Goal: Transaction & Acquisition: Purchase product/service

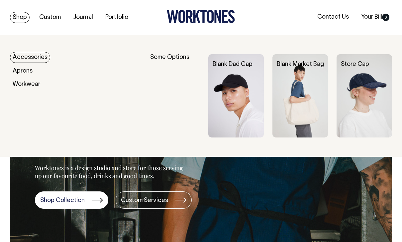
click at [239, 100] on img at bounding box center [237, 95] width 56 height 83
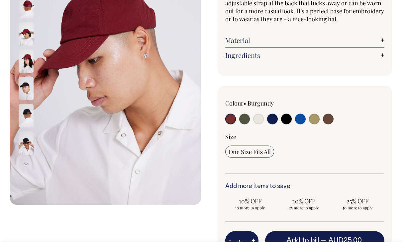
scroll to position [111, 0]
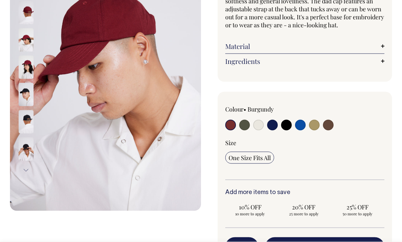
click at [27, 117] on img at bounding box center [26, 121] width 15 height 23
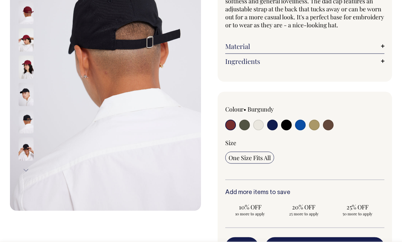
scroll to position [111, 0]
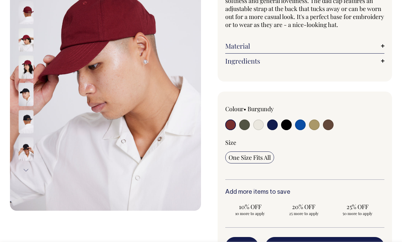
click at [23, 118] on img at bounding box center [26, 121] width 15 height 23
click at [28, 163] on button "Next" at bounding box center [26, 170] width 10 height 15
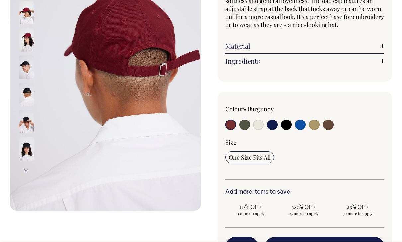
click at [26, 171] on button "Next" at bounding box center [26, 170] width 10 height 15
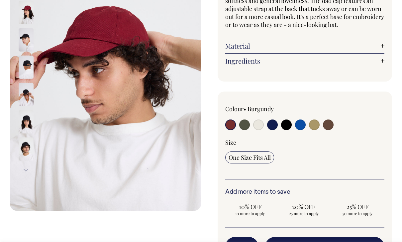
click at [25, 173] on button "Next" at bounding box center [26, 170] width 10 height 15
click at [28, 167] on button "Next" at bounding box center [26, 170] width 10 height 15
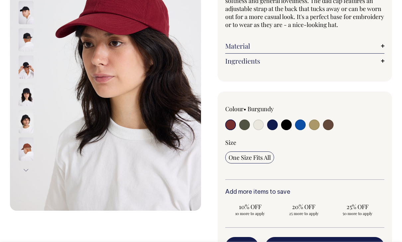
click at [302, 122] on input "radio" at bounding box center [300, 124] width 11 height 11
radio input "true"
select select "Worker Blue"
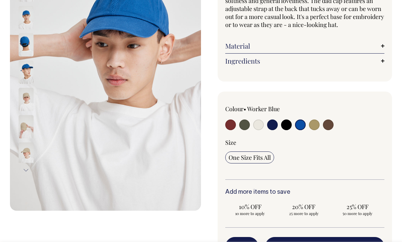
click at [28, 132] on img at bounding box center [26, 126] width 15 height 23
click at [316, 126] on input "radio" at bounding box center [314, 124] width 11 height 11
radio input "true"
select select "Washed Khaki"
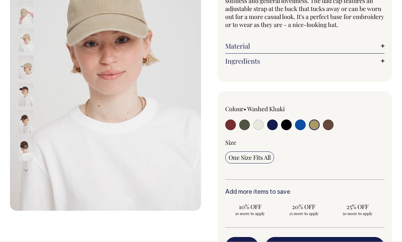
click at [245, 126] on input "radio" at bounding box center [244, 124] width 11 height 11
radio input "true"
select select "Olive"
